Goal: Check status: Check status

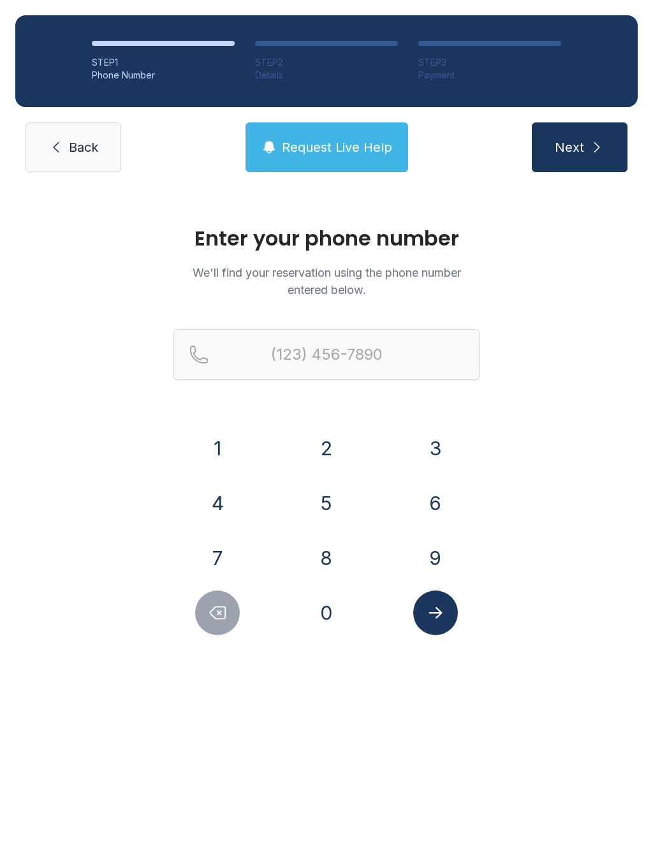
click at [324, 450] on button "2" at bounding box center [326, 448] width 45 height 45
click at [338, 631] on button "0" at bounding box center [326, 612] width 45 height 45
click at [323, 503] on button "5" at bounding box center [326, 503] width 45 height 45
click at [340, 499] on button "5" at bounding box center [326, 503] width 45 height 45
click at [326, 455] on button "2" at bounding box center [326, 448] width 45 height 45
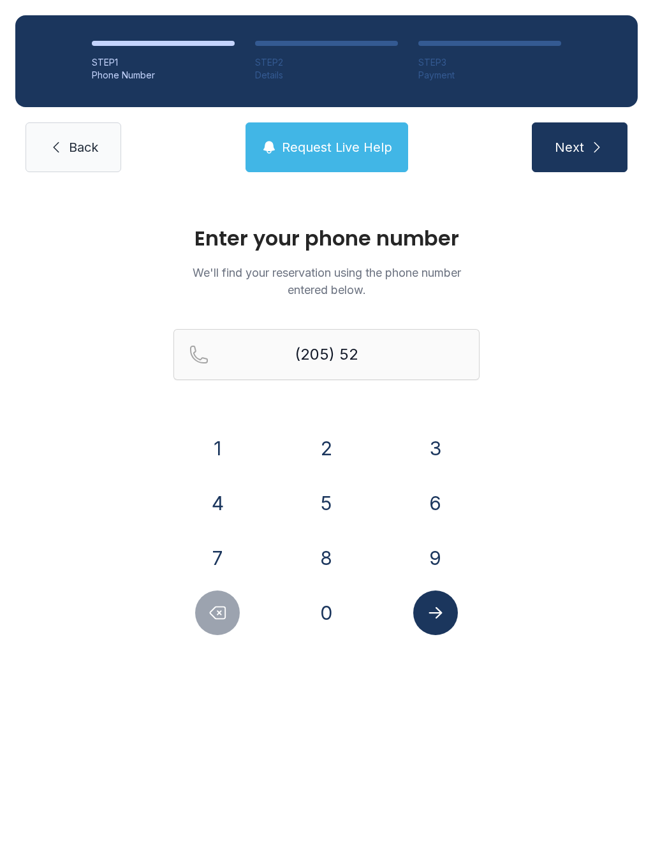
click at [326, 454] on button "2" at bounding box center [326, 448] width 45 height 45
click at [224, 458] on button "1" at bounding box center [217, 448] width 45 height 45
click at [318, 641] on div "Enter your phone number We'll find your reservation using the phone number ente…" at bounding box center [326, 436] width 653 height 498
click at [321, 621] on button "0" at bounding box center [326, 612] width 45 height 45
click at [441, 499] on button "6" at bounding box center [435, 503] width 45 height 45
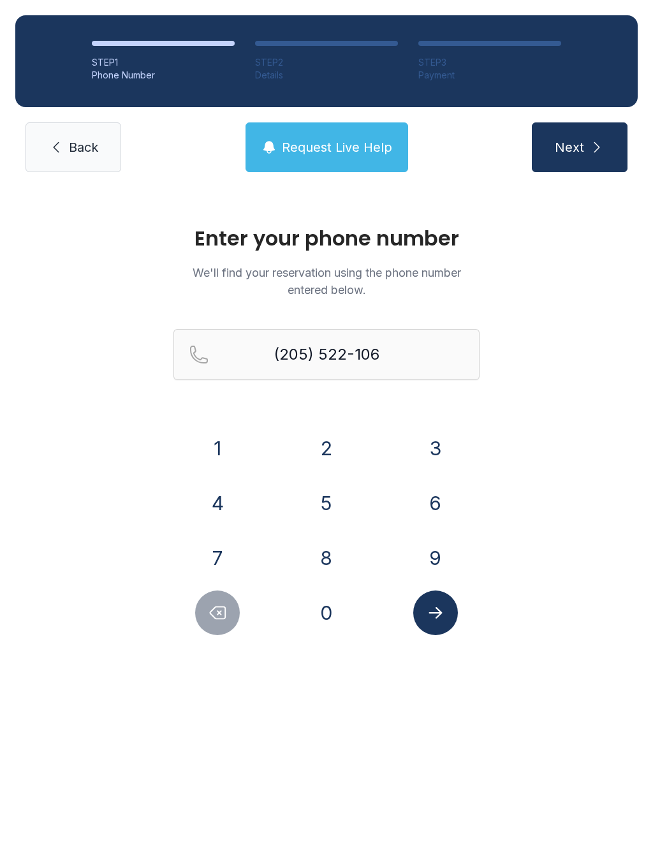
click at [224, 467] on button "1" at bounding box center [217, 448] width 45 height 45
type input "[PHONE_NUMBER]"
click at [442, 618] on icon "Submit lookup form" at bounding box center [435, 612] width 19 height 19
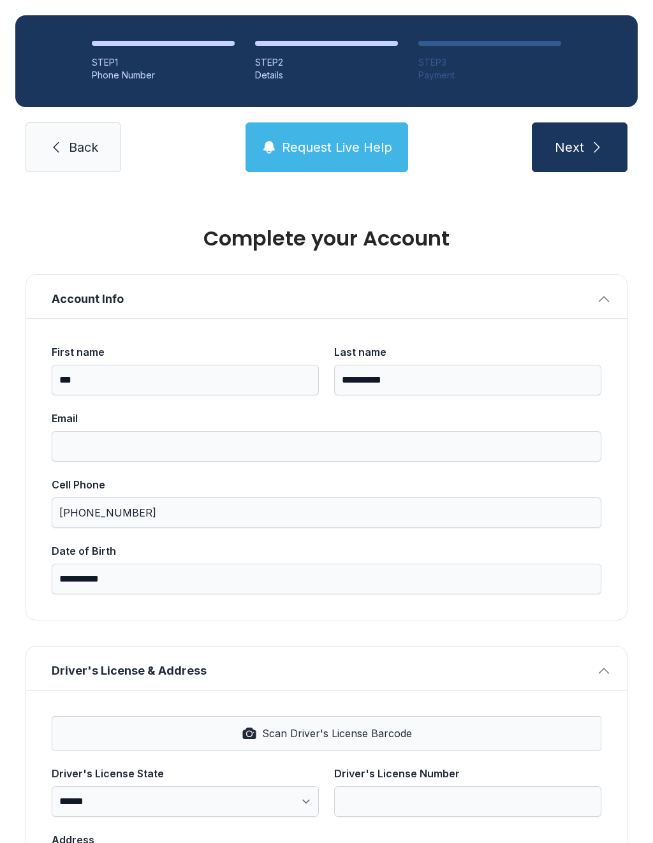
click at [336, 729] on span "Scan Driver's License Barcode" at bounding box center [337, 732] width 150 height 15
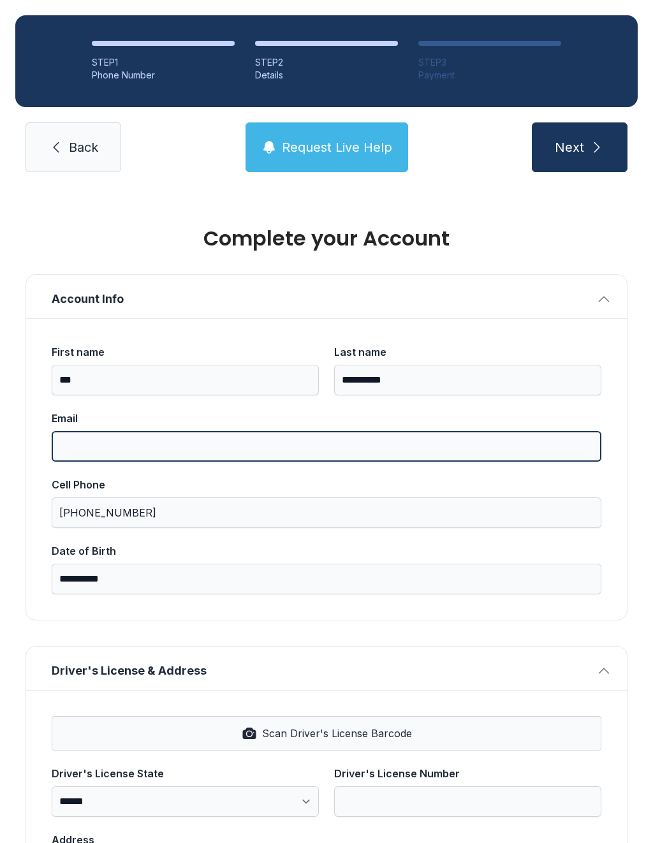
click at [79, 448] on input "Email" at bounding box center [326, 446] width 549 height 31
type input "**"
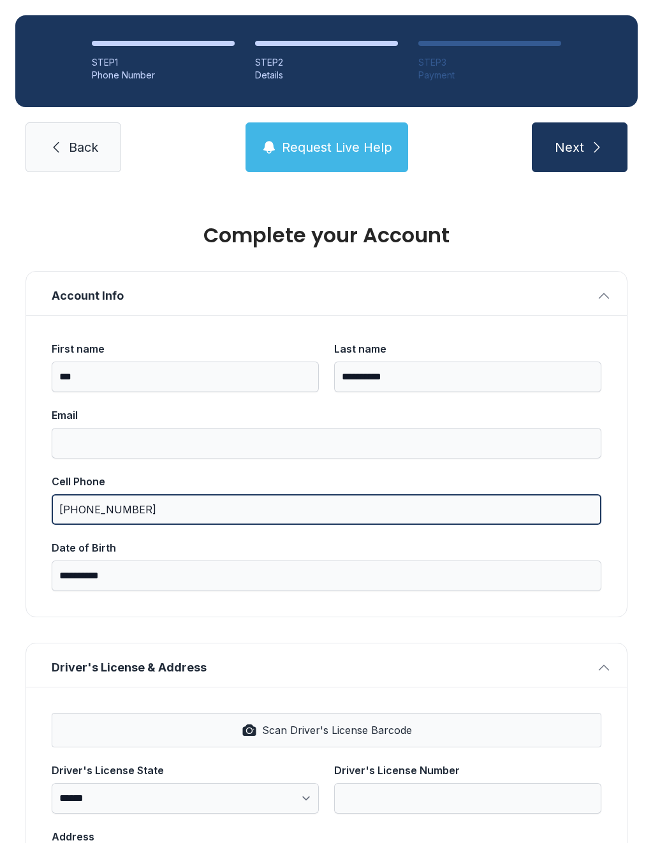
click at [364, 516] on input "[PHONE_NUMBER]" at bounding box center [326, 509] width 549 height 31
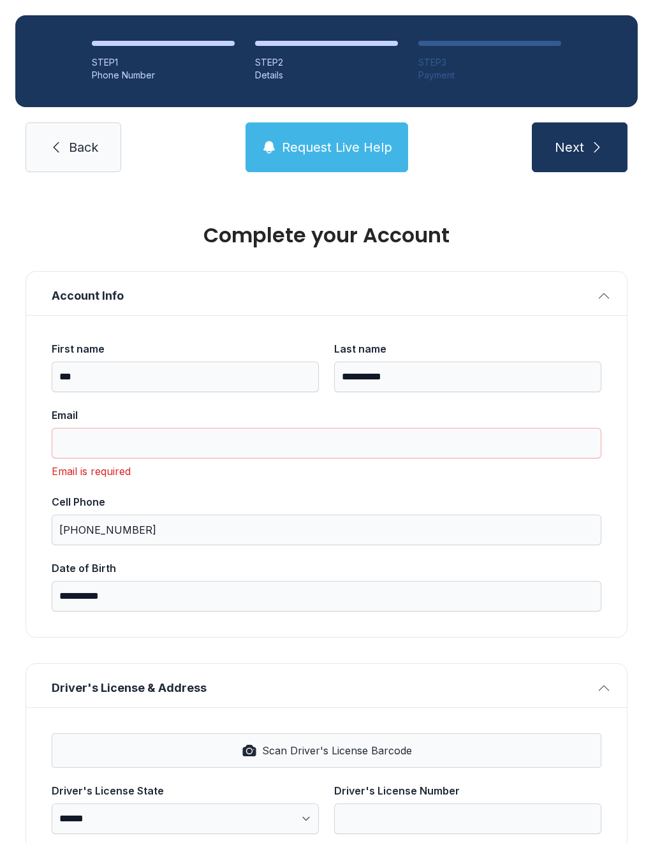
click at [310, 509] on label "Cell Phone [PHONE_NUMBER]" at bounding box center [326, 519] width 549 height 51
click at [310, 514] on input "[PHONE_NUMBER]" at bounding box center [326, 529] width 549 height 31
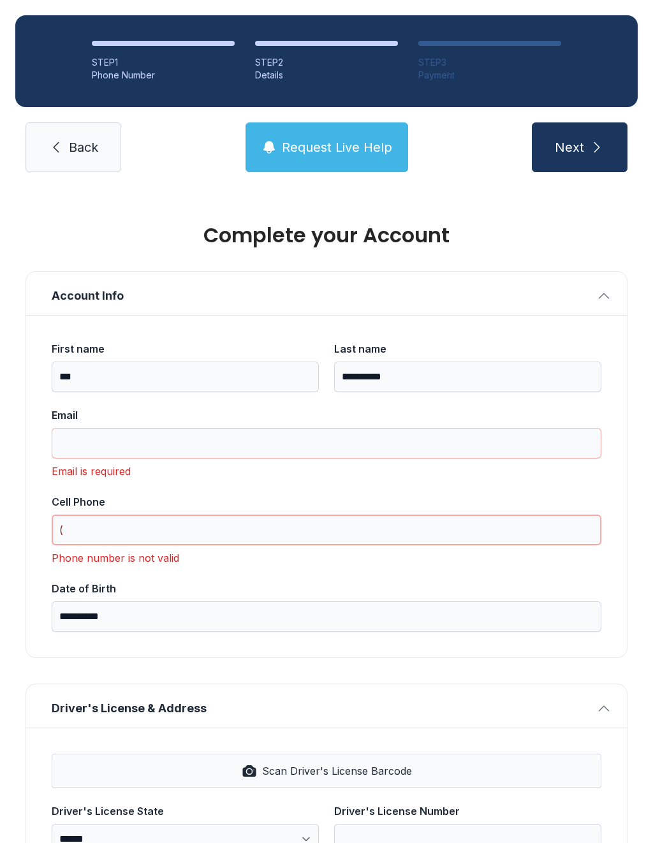
type input "("
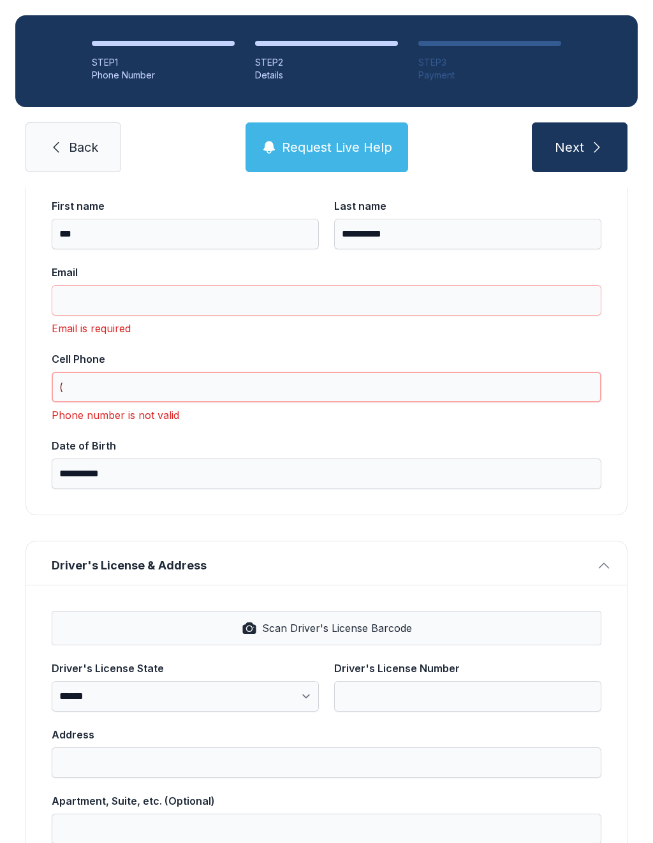
scroll to position [152, 0]
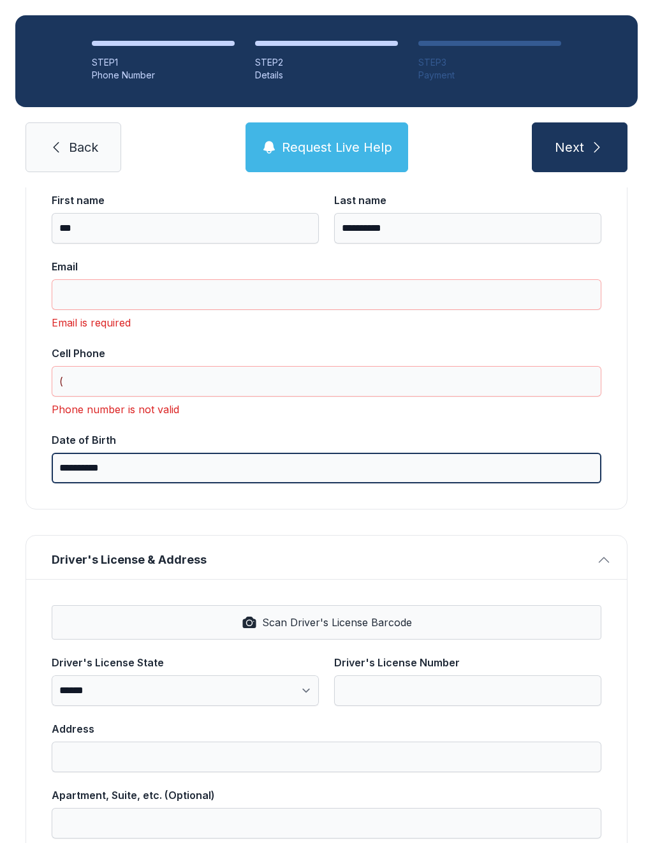
click at [404, 470] on input "**********" at bounding box center [326, 468] width 549 height 31
type input "*"
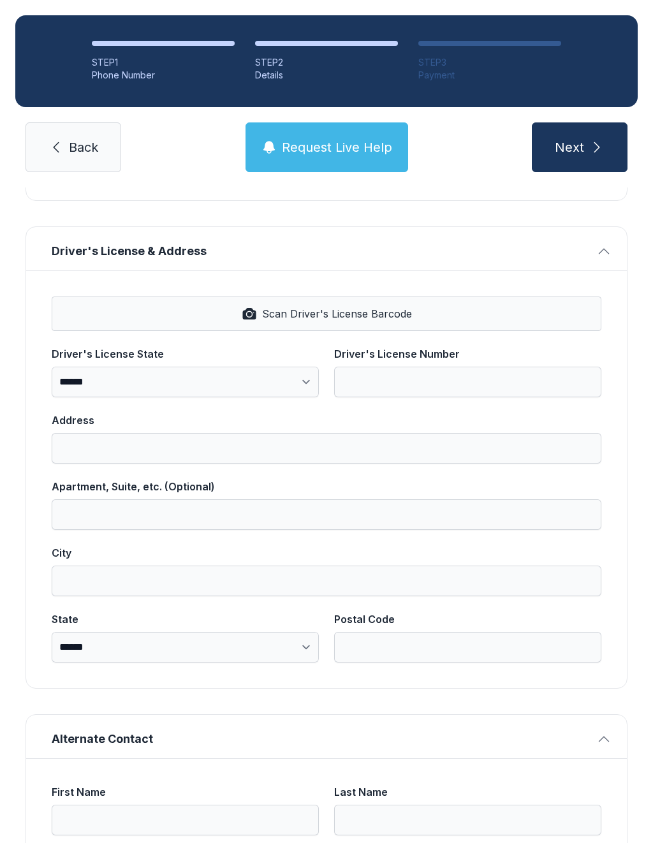
scroll to position [461, 0]
click at [55, 133] on link "Back" at bounding box center [73, 147] width 96 height 50
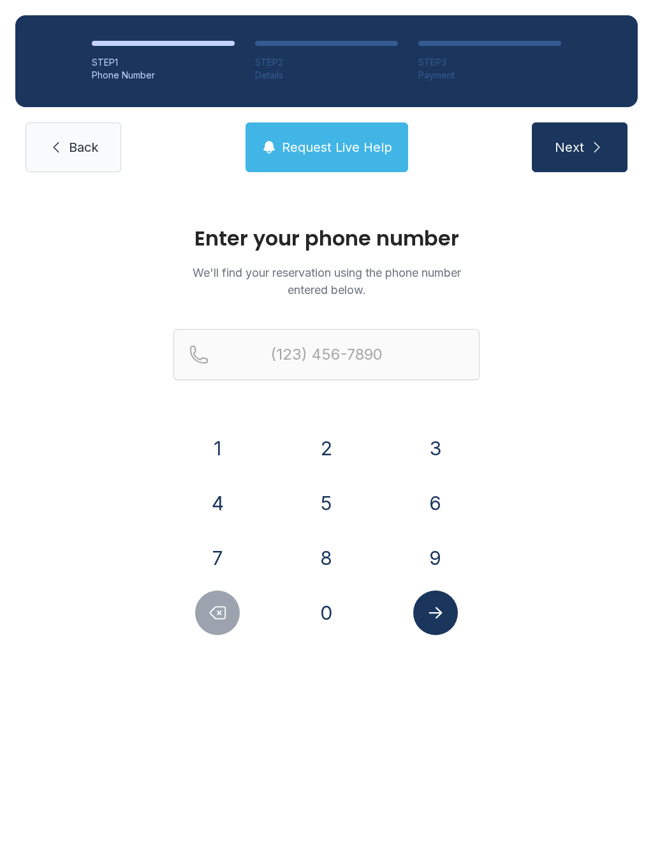
click at [55, 133] on link "Back" at bounding box center [73, 147] width 96 height 50
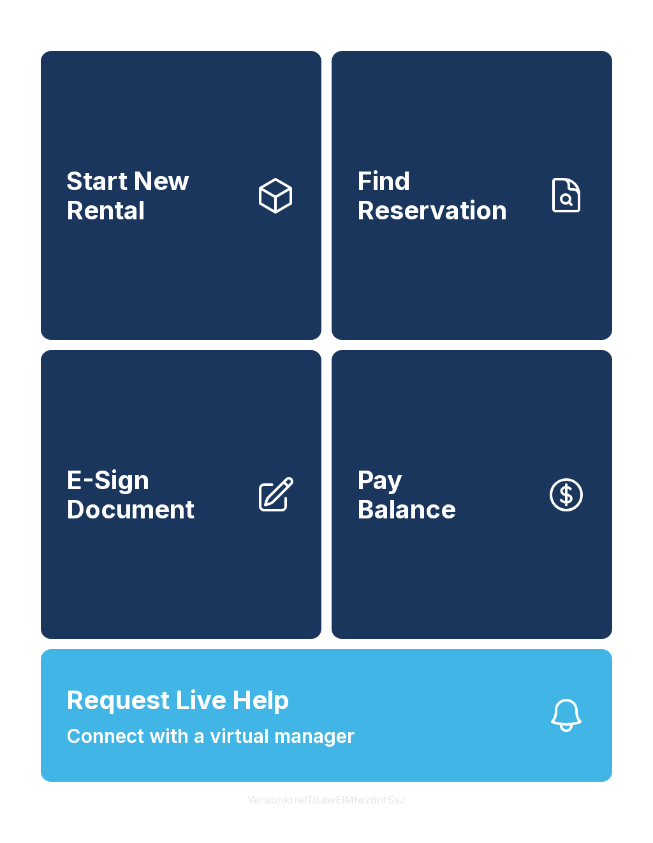
click at [76, 133] on link "Start New Rental" at bounding box center [181, 195] width 280 height 289
